Goal: Transaction & Acquisition: Purchase product/service

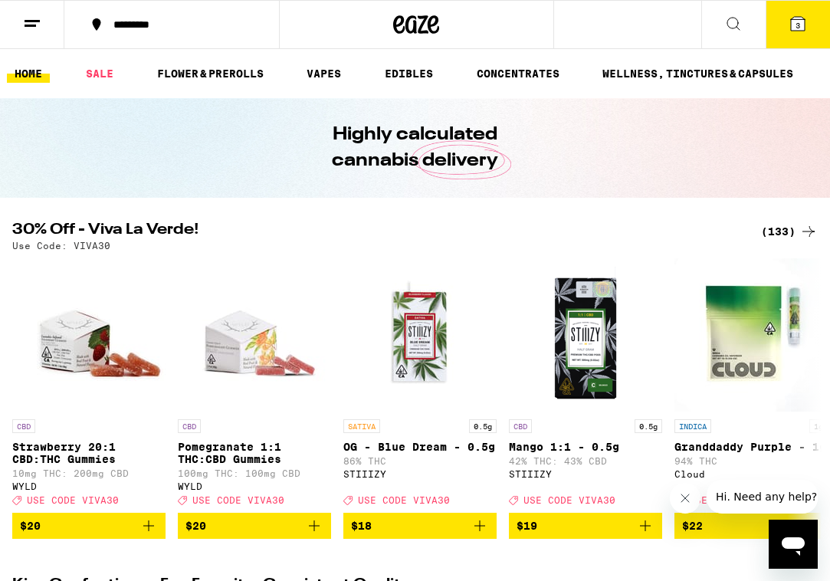
click at [801, 39] on button "3" at bounding box center [797, 25] width 64 height 48
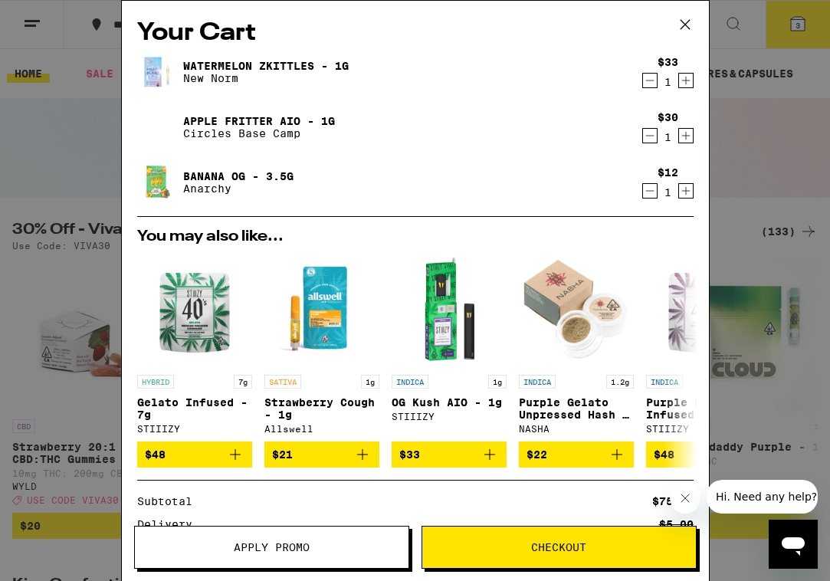
click at [685, 34] on icon at bounding box center [684, 24] width 23 height 23
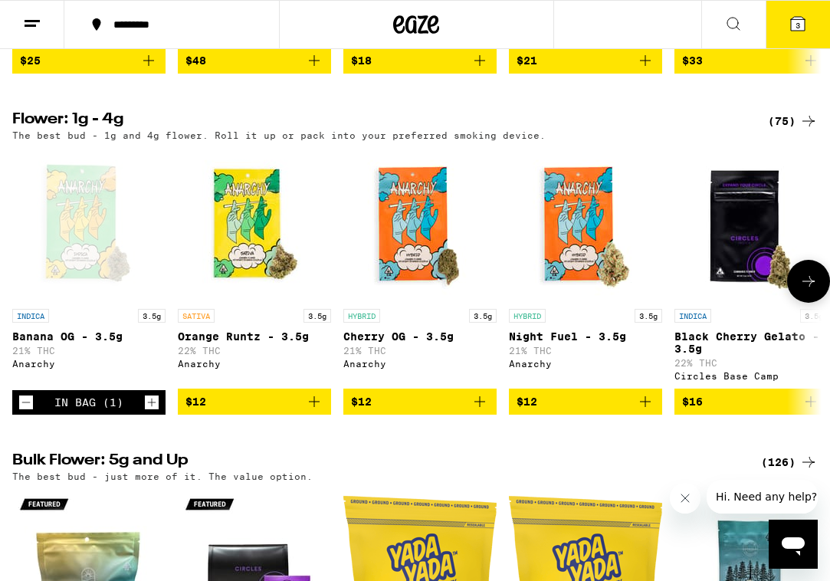
scroll to position [1549, 0]
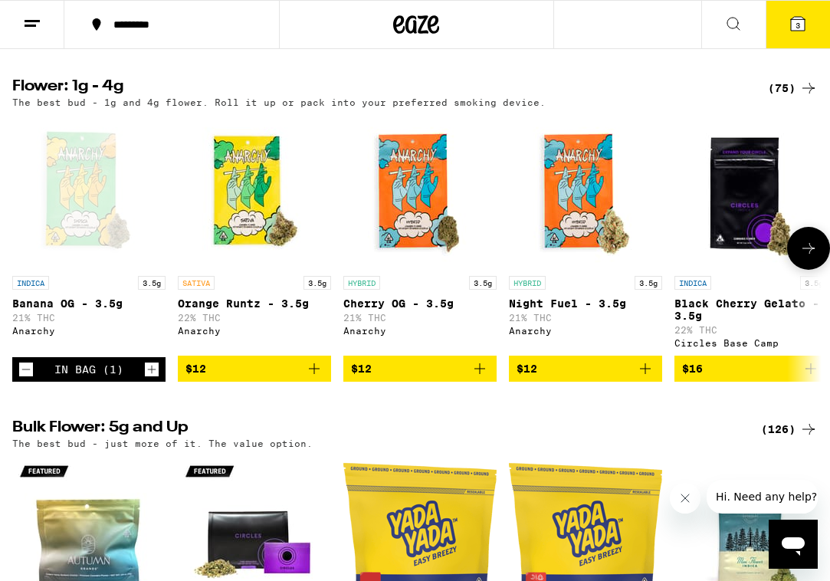
click at [582, 265] on img "Open page for Night Fuel - 3.5g from Anarchy" at bounding box center [585, 191] width 153 height 153
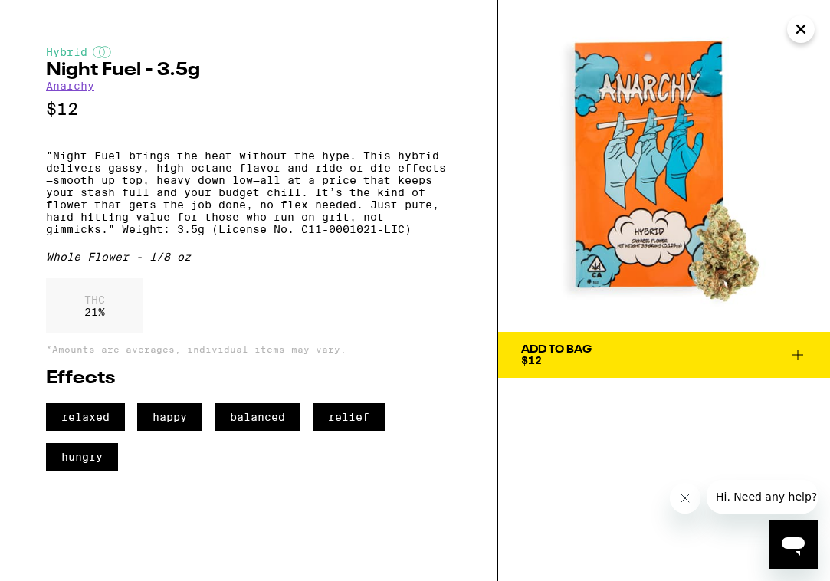
click at [572, 342] on button "Add To Bag $12" at bounding box center [664, 355] width 332 height 46
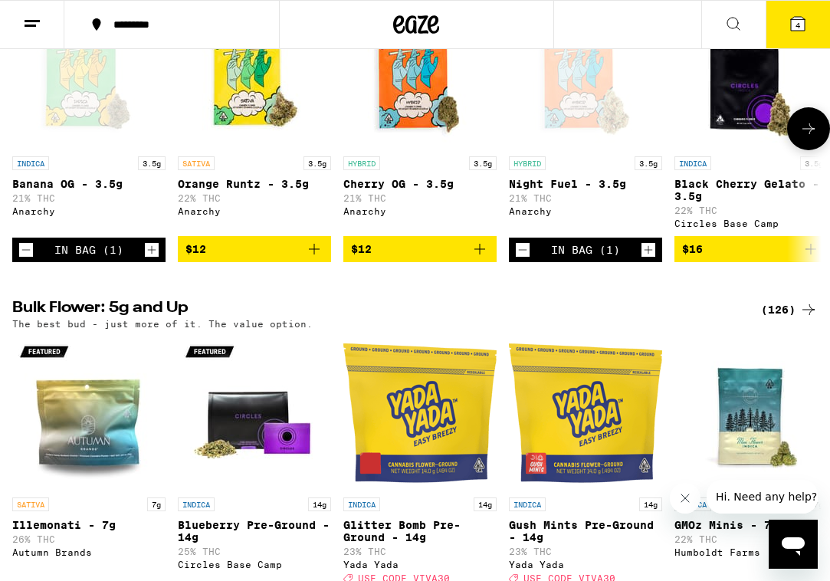
scroll to position [1668, 0]
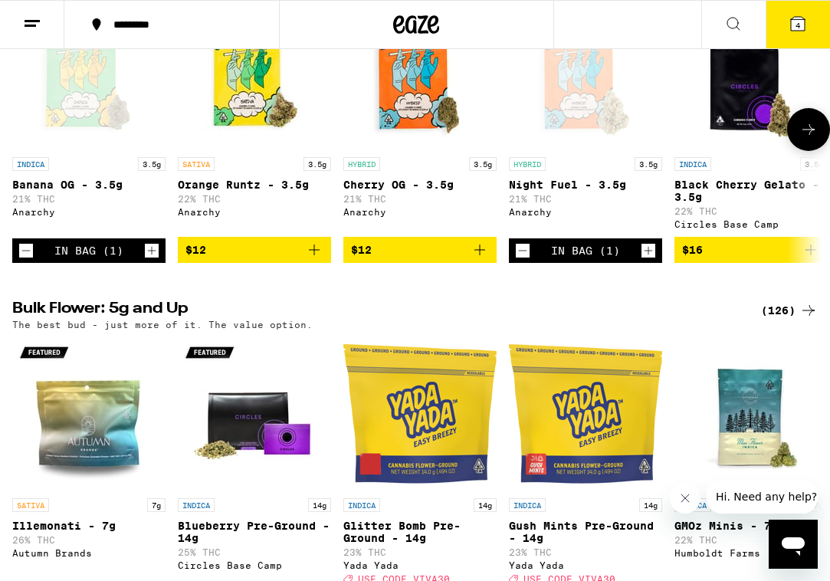
click at [419, 149] on img "Open page for Cherry OG - 3.5g from Anarchy" at bounding box center [419, 72] width 153 height 153
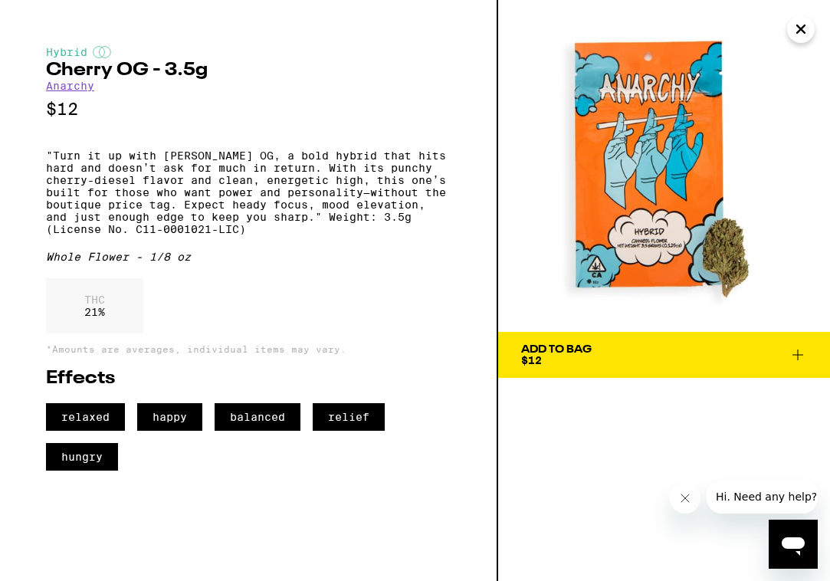
click at [551, 342] on button "Add To Bag $12" at bounding box center [664, 355] width 332 height 46
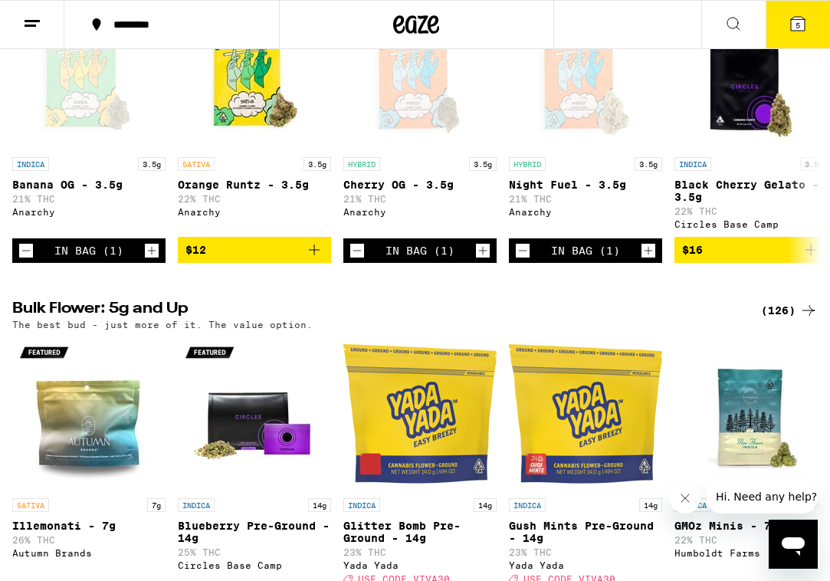
click at [808, 38] on button "5" at bounding box center [797, 25] width 64 height 48
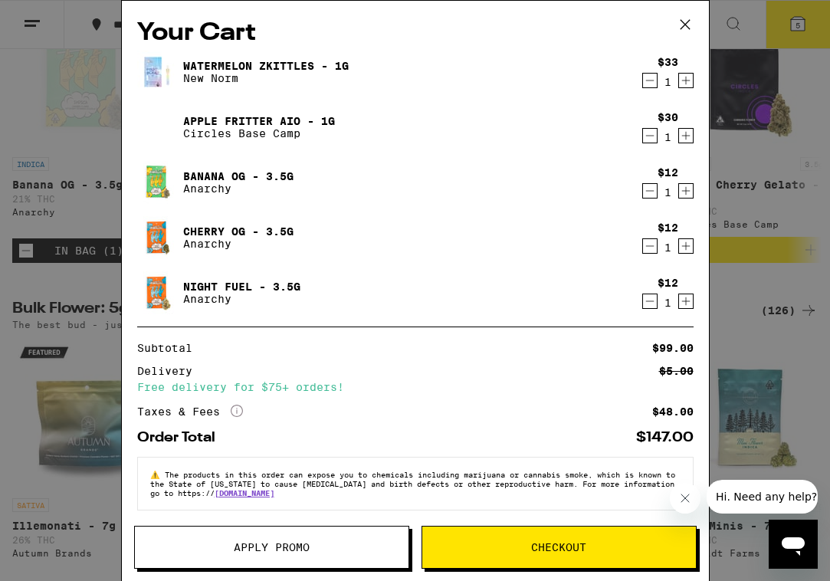
click at [647, 303] on icon "Decrement" at bounding box center [650, 301] width 14 height 18
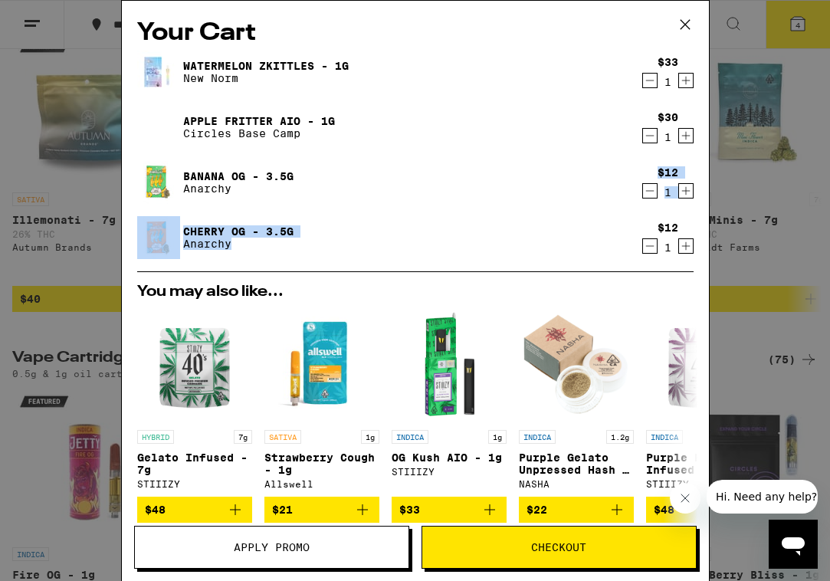
drag, startPoint x: 463, startPoint y: 199, endPoint x: 518, endPoint y: 267, distance: 87.1
click at [518, 267] on div "Watermelon Zkittles - 1g New Norm $33 1 Apple Fritter AIO - 1g Circles Base Cam…" at bounding box center [415, 161] width 556 height 221
click at [534, 234] on div "Cherry OG - 3.5g Anarchy" at bounding box center [385, 237] width 497 height 43
click at [650, 251] on icon "Decrement" at bounding box center [650, 246] width 14 height 18
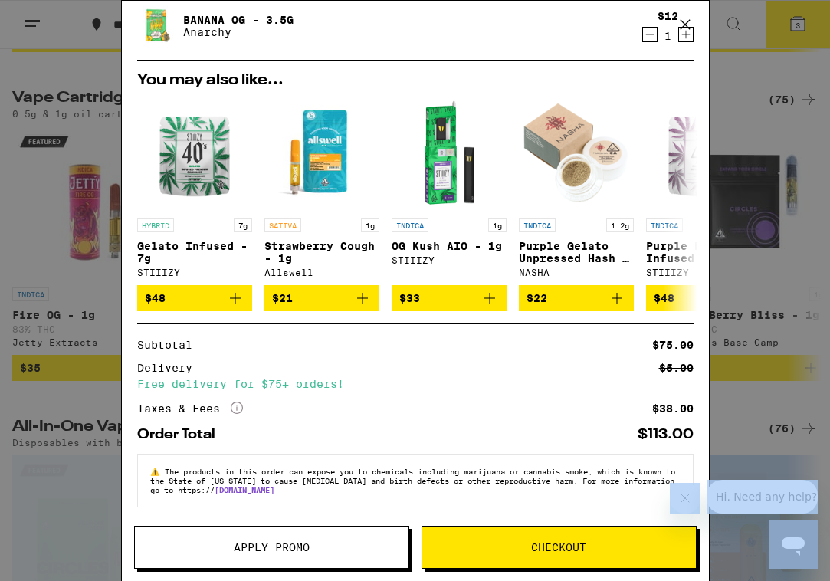
scroll to position [2350, 0]
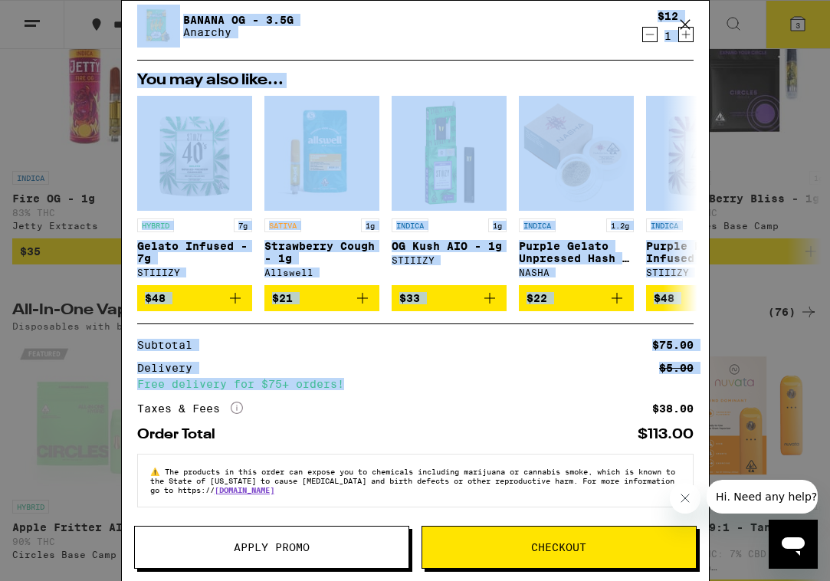
drag, startPoint x: 411, startPoint y: 92, endPoint x: 464, endPoint y: 378, distance: 290.6
click at [464, 378] on div "Your Cart Watermelon Zkittles - 1g New Norm $33 1 Apple Fritter AIO - 1g Circle…" at bounding box center [415, 268] width 587 height 534
click at [512, 550] on span "Checkout" at bounding box center [559, 547] width 274 height 11
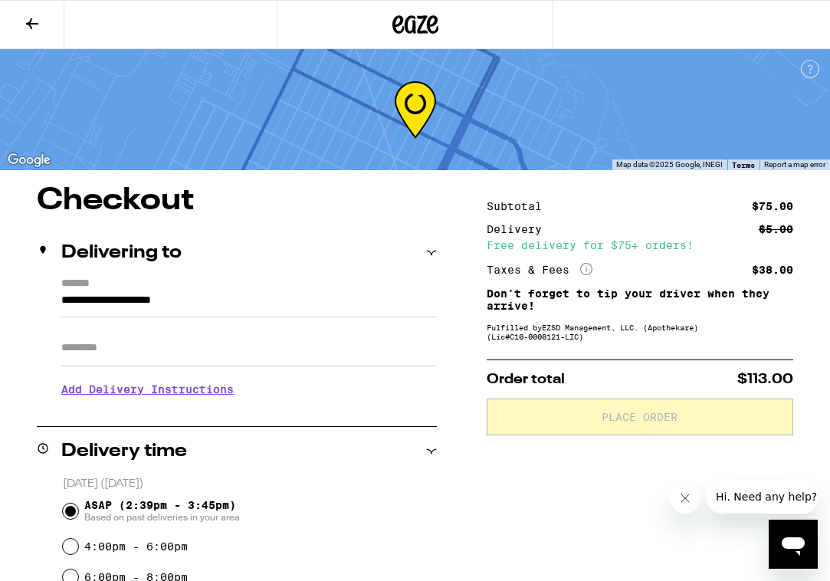
click at [315, 303] on input "**********" at bounding box center [248, 304] width 375 height 26
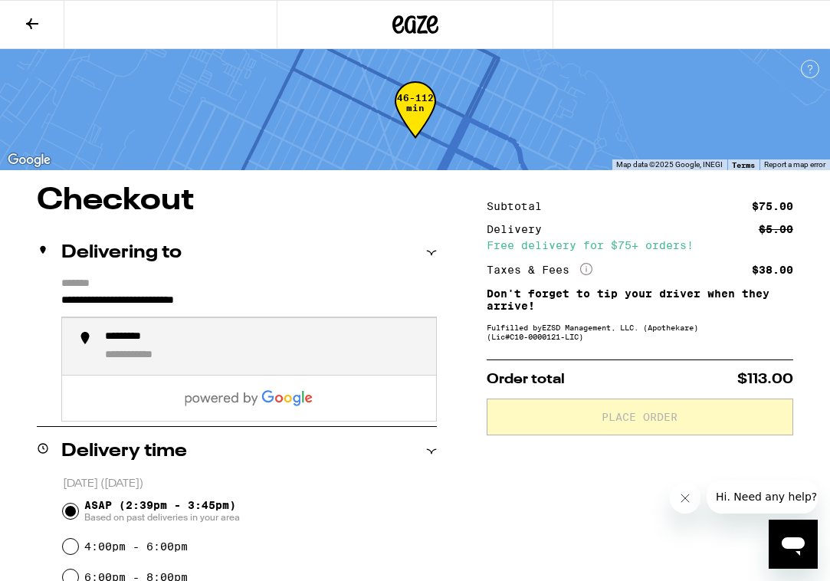
type input "**********"
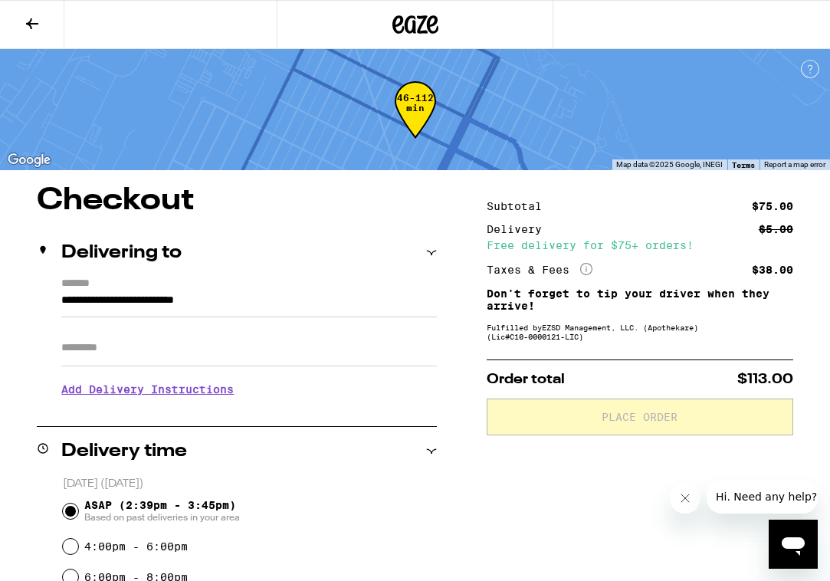
click at [382, 205] on h1 "Checkout" at bounding box center [237, 200] width 400 height 31
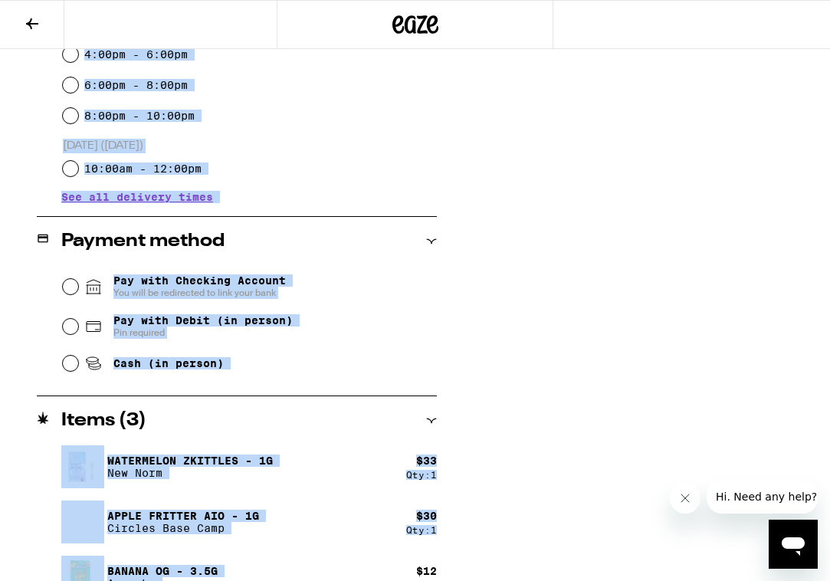
scroll to position [523, 0]
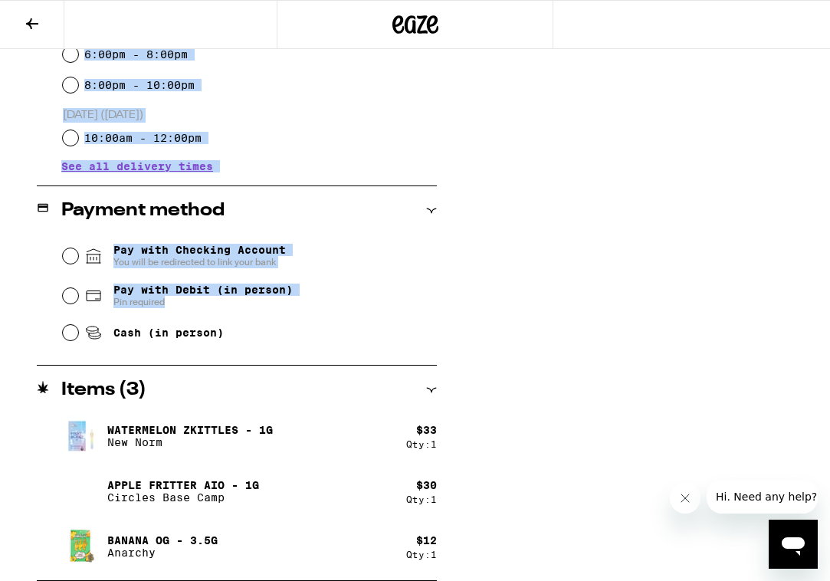
drag, startPoint x: 382, startPoint y: 205, endPoint x: 280, endPoint y: 312, distance: 147.4
click at [280, 312] on div "**********" at bounding box center [237, 122] width 400 height 918
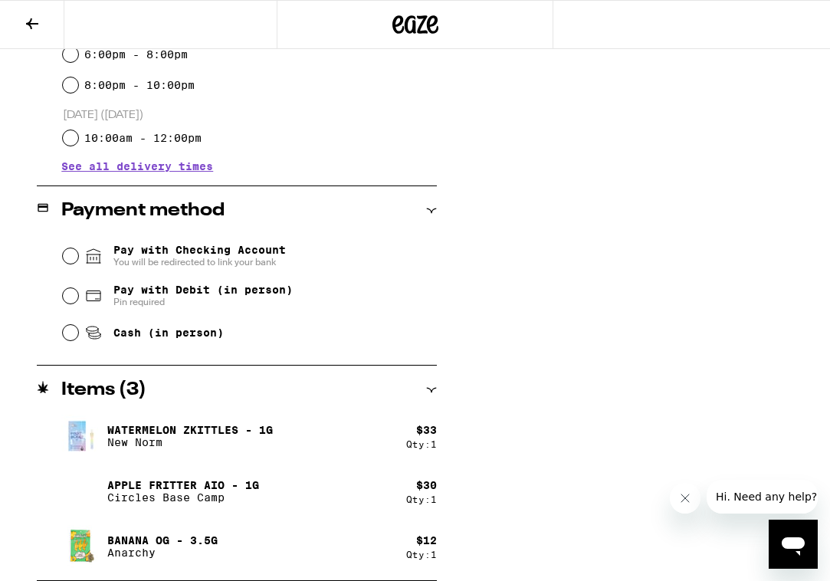
click at [156, 322] on div "Cash (in person)" at bounding box center [250, 333] width 375 height 34
click at [156, 324] on div "Cash (in person)" at bounding box center [250, 333] width 375 height 34
click at [162, 339] on span "Cash (in person)" at bounding box center [168, 332] width 110 height 12
click at [78, 339] on input "Cash (in person)" at bounding box center [70, 332] width 15 height 15
radio input "true"
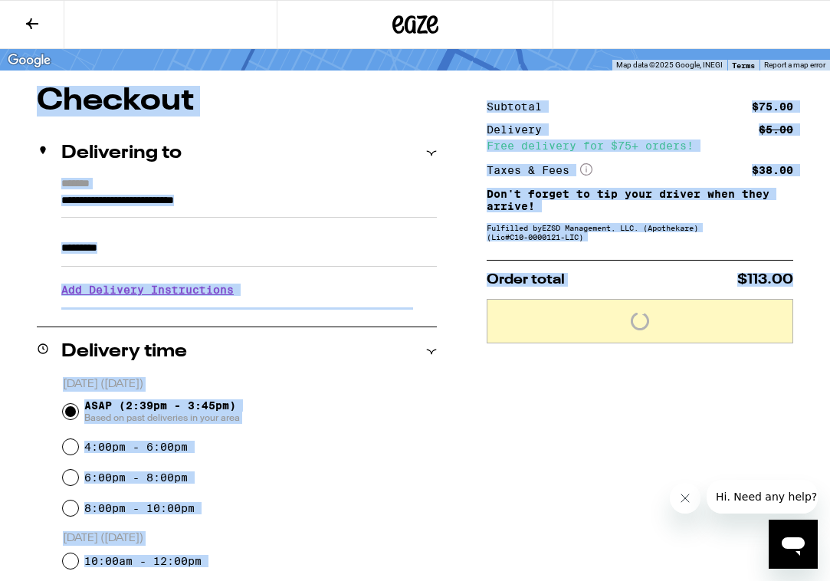
scroll to position [0, 0]
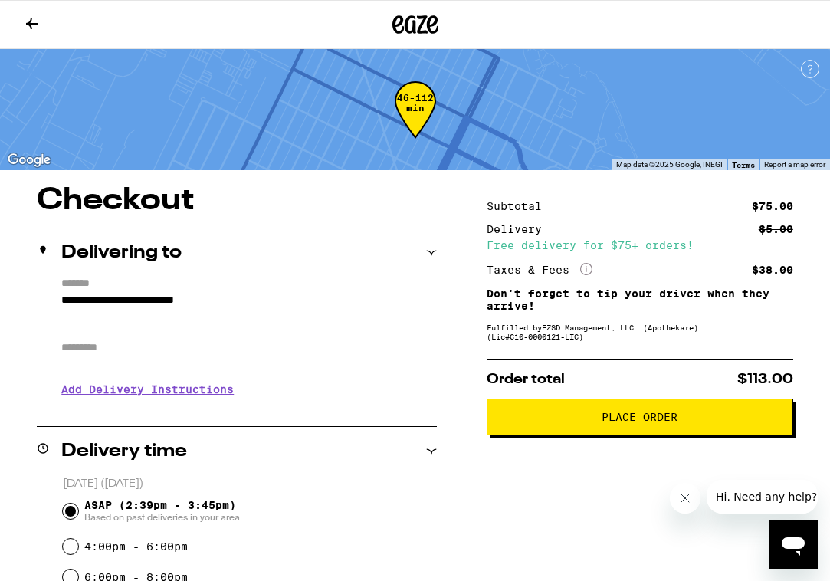
drag, startPoint x: 603, startPoint y: 302, endPoint x: 612, endPoint y: 453, distance: 151.2
click at [614, 414] on button "Place Order" at bounding box center [639, 416] width 306 height 37
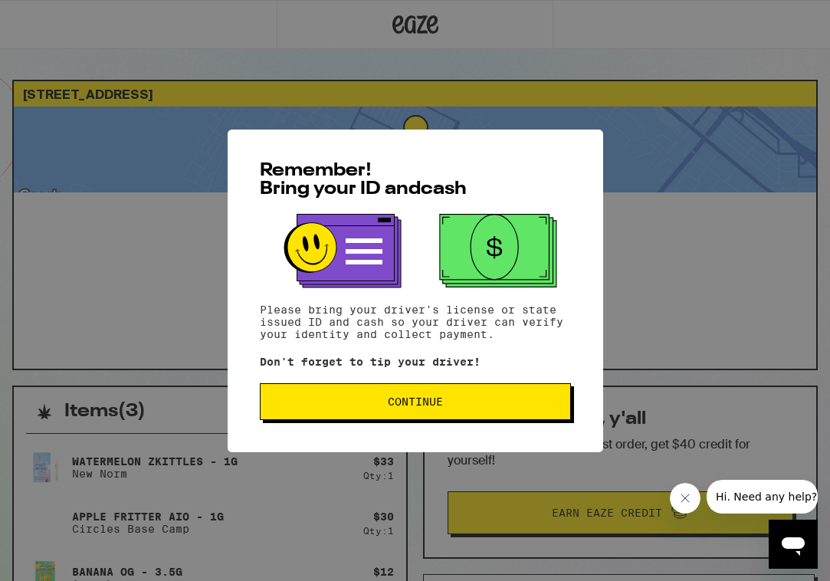
click at [473, 392] on button "Continue" at bounding box center [415, 401] width 311 height 37
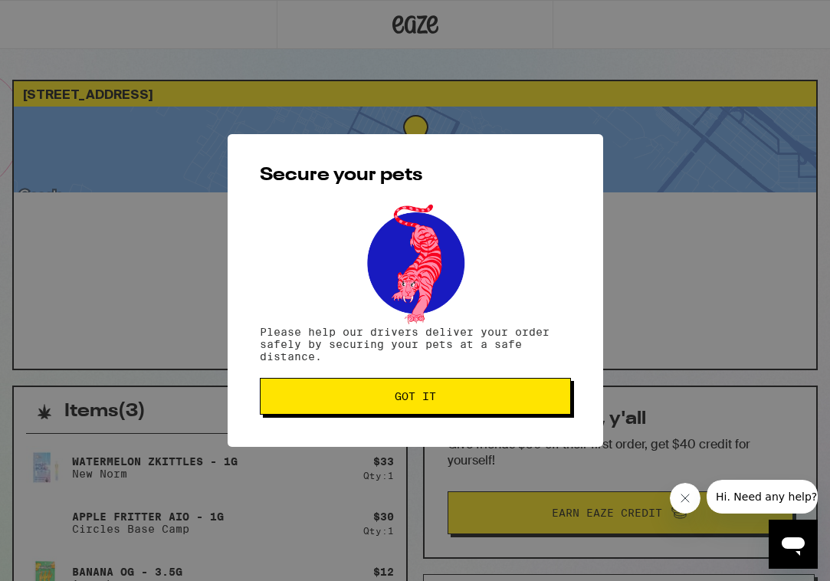
click at [495, 405] on button "Got it" at bounding box center [415, 396] width 311 height 37
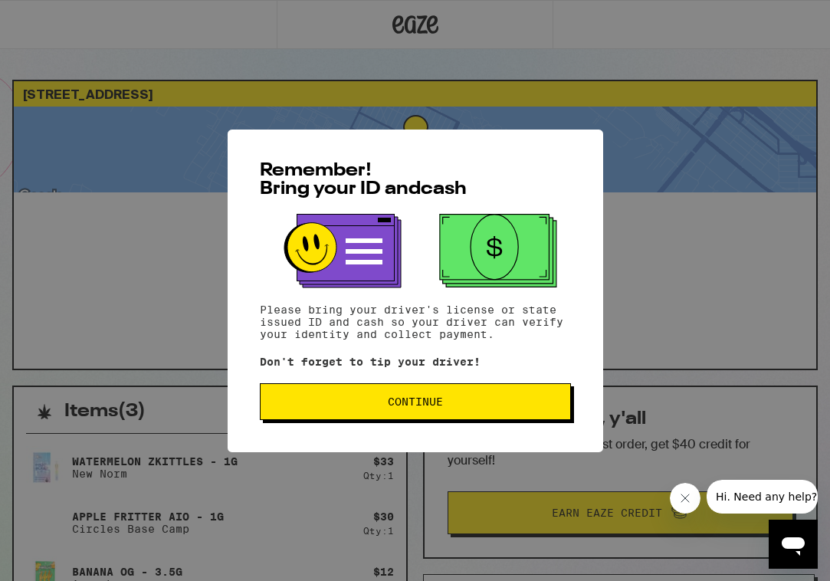
click at [496, 397] on button "Continue" at bounding box center [415, 401] width 311 height 37
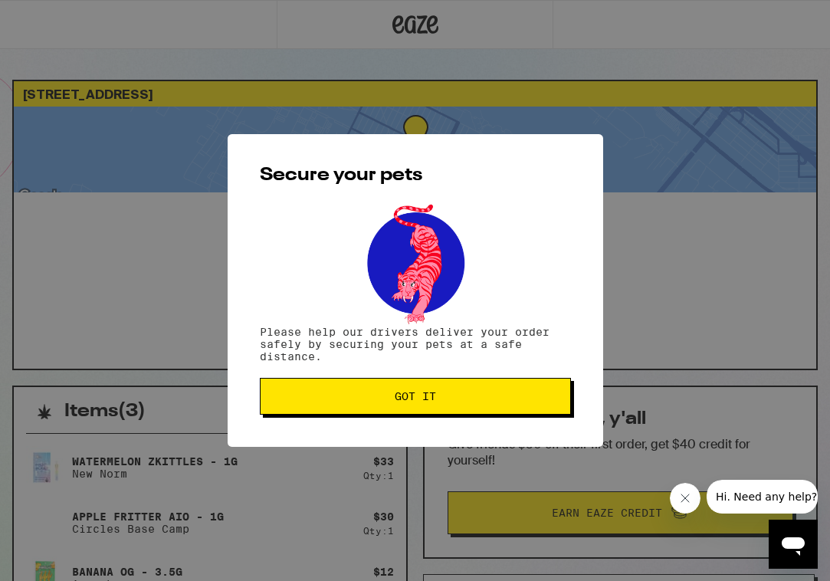
click at [503, 395] on span "Got it" at bounding box center [415, 396] width 285 height 11
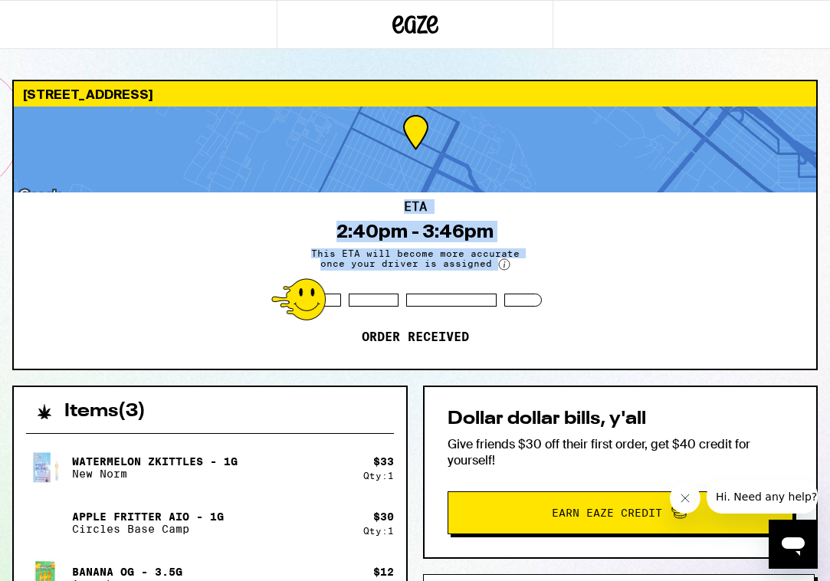
drag, startPoint x: 591, startPoint y: 274, endPoint x: 557, endPoint y: 169, distance: 109.5
click at [557, 169] on div "334 E Ave Coronado 92118 ETA 2:40pm - 3:46pm This ETA will become more accurate…" at bounding box center [414, 225] width 805 height 290
click at [560, 266] on div "ETA 2:40pm - 3:46pm This ETA will become more accurate once your driver is assi…" at bounding box center [415, 280] width 802 height 176
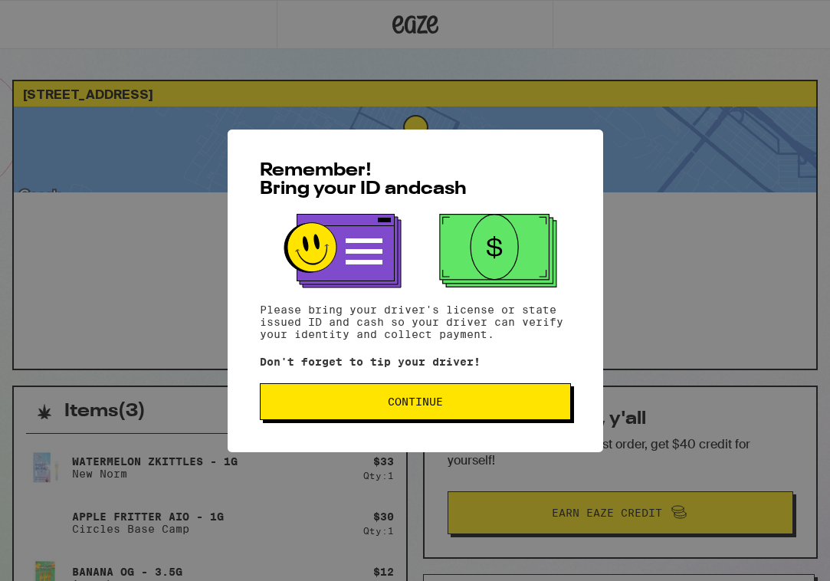
click at [490, 400] on span "Continue" at bounding box center [415, 401] width 285 height 11
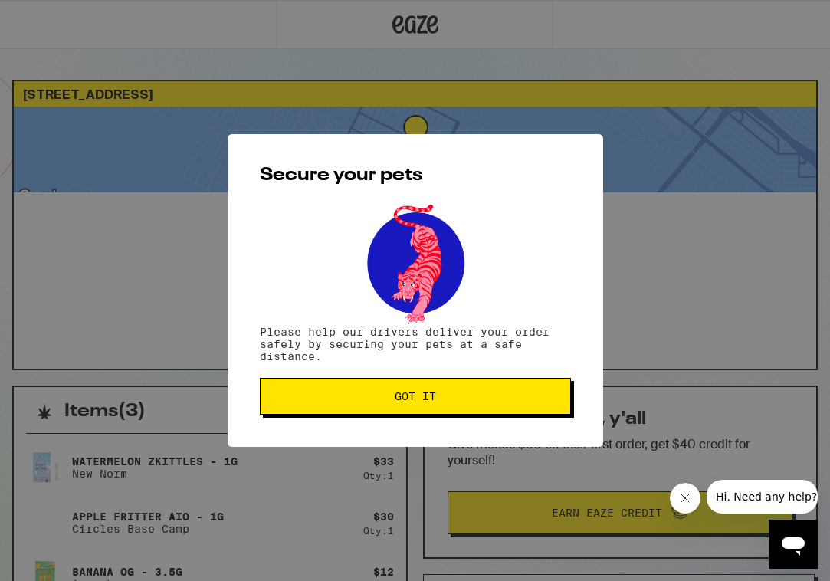
click at [509, 399] on span "Got it" at bounding box center [415, 396] width 285 height 11
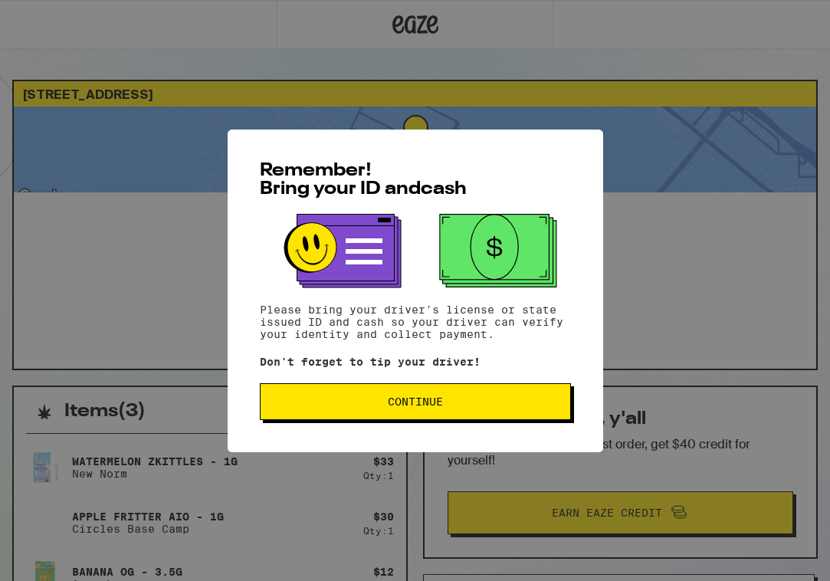
click at [505, 398] on button "Continue" at bounding box center [415, 401] width 311 height 37
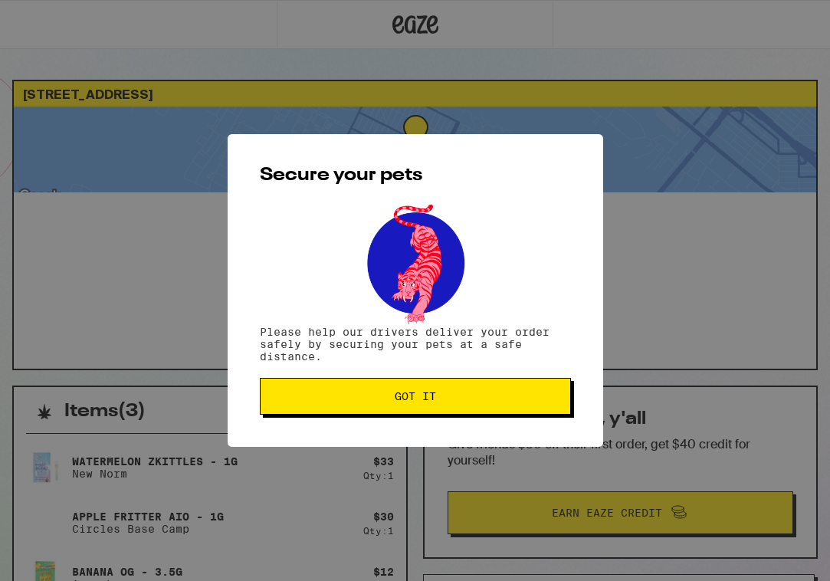
click at [490, 400] on span "Got it" at bounding box center [415, 396] width 285 height 11
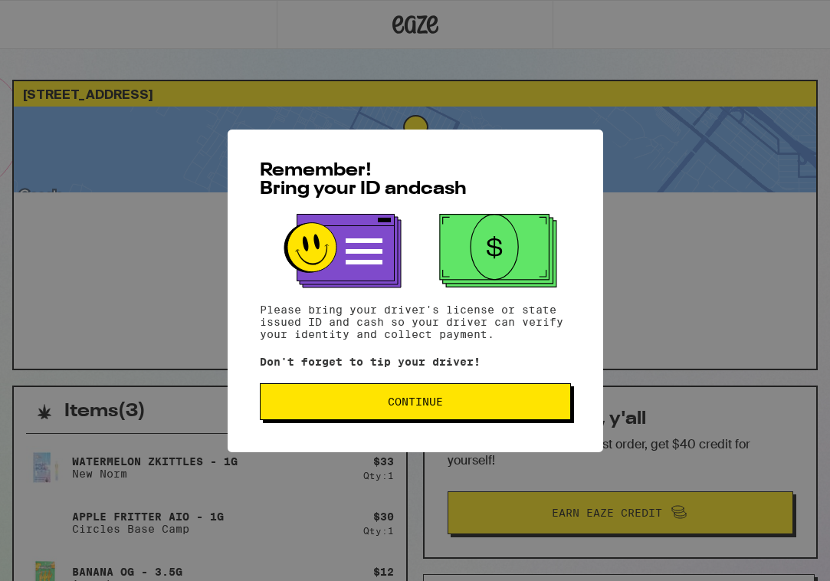
click at [437, 401] on span "Continue" at bounding box center [415, 401] width 55 height 11
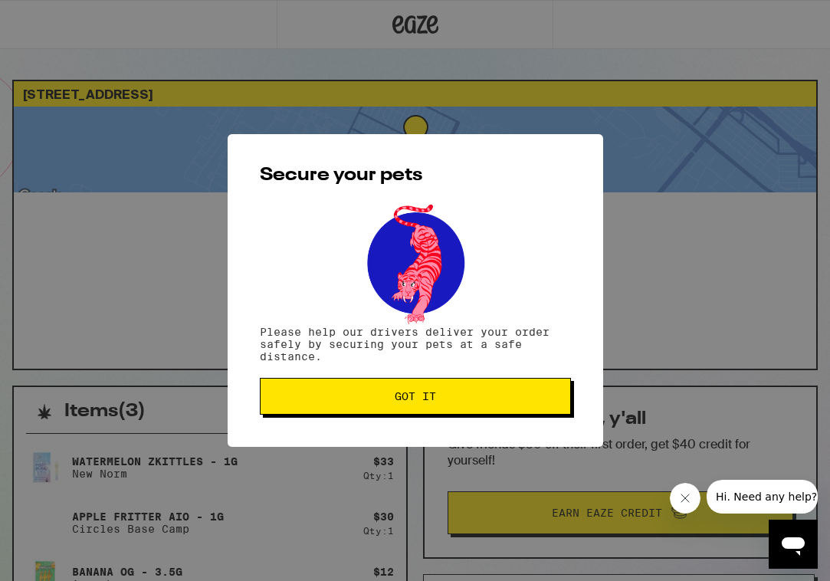
click at [445, 401] on span "Got it" at bounding box center [415, 396] width 285 height 11
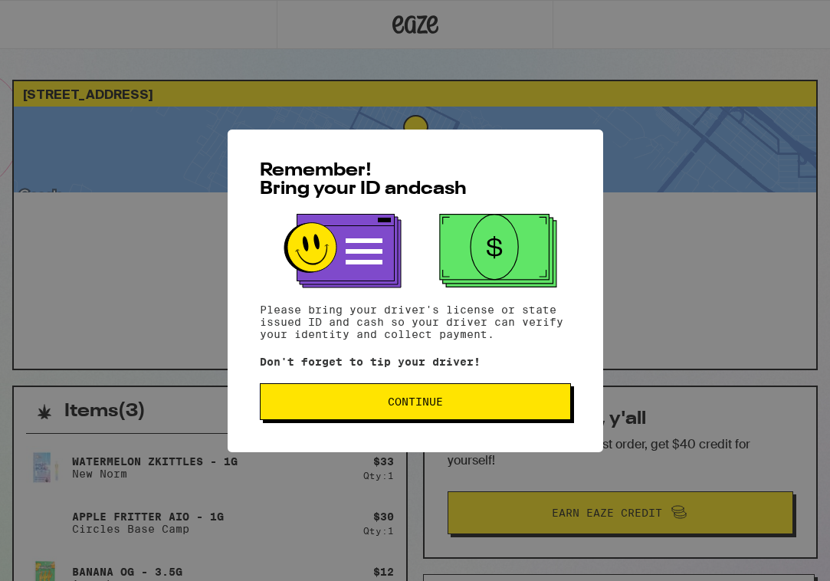
click at [492, 407] on span "Continue" at bounding box center [415, 401] width 285 height 11
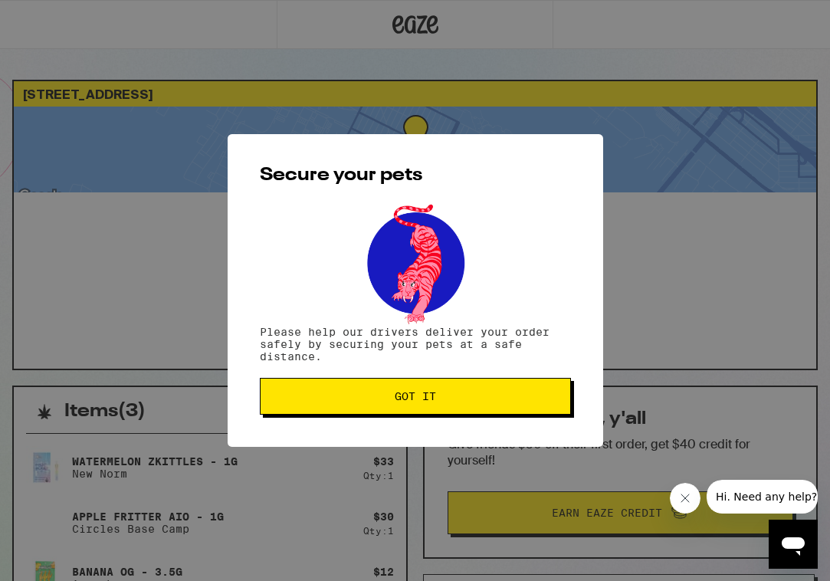
click at [509, 401] on span "Got it" at bounding box center [415, 396] width 285 height 11
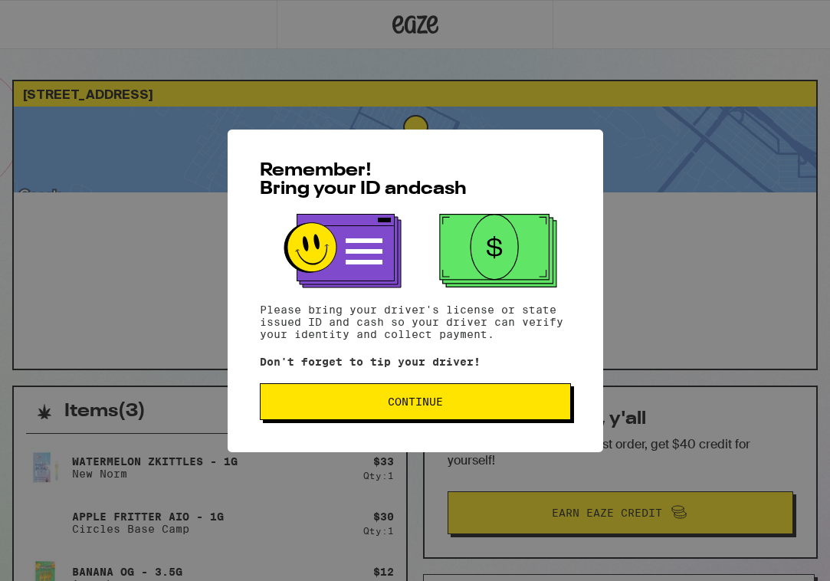
click at [410, 404] on span "Continue" at bounding box center [415, 401] width 55 height 11
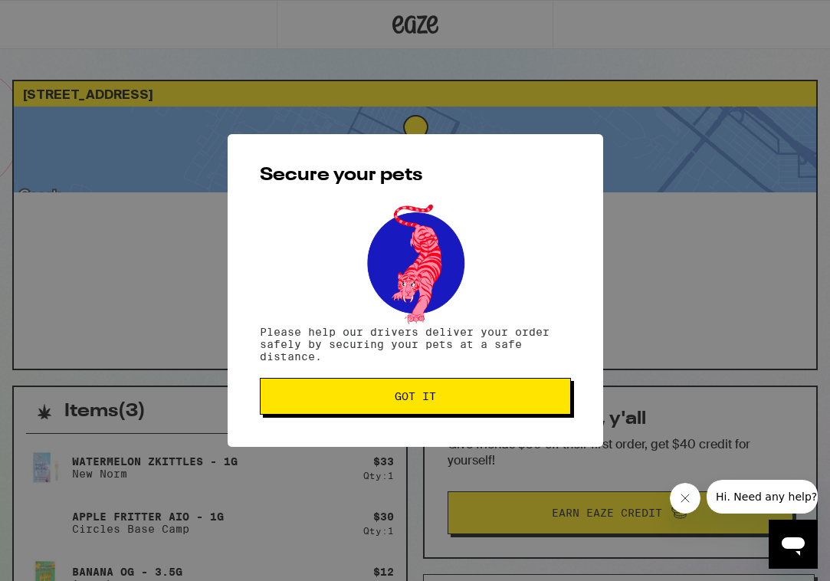
click at [438, 401] on span "Got it" at bounding box center [415, 396] width 285 height 11
